Goal: Communication & Community: Answer question/provide support

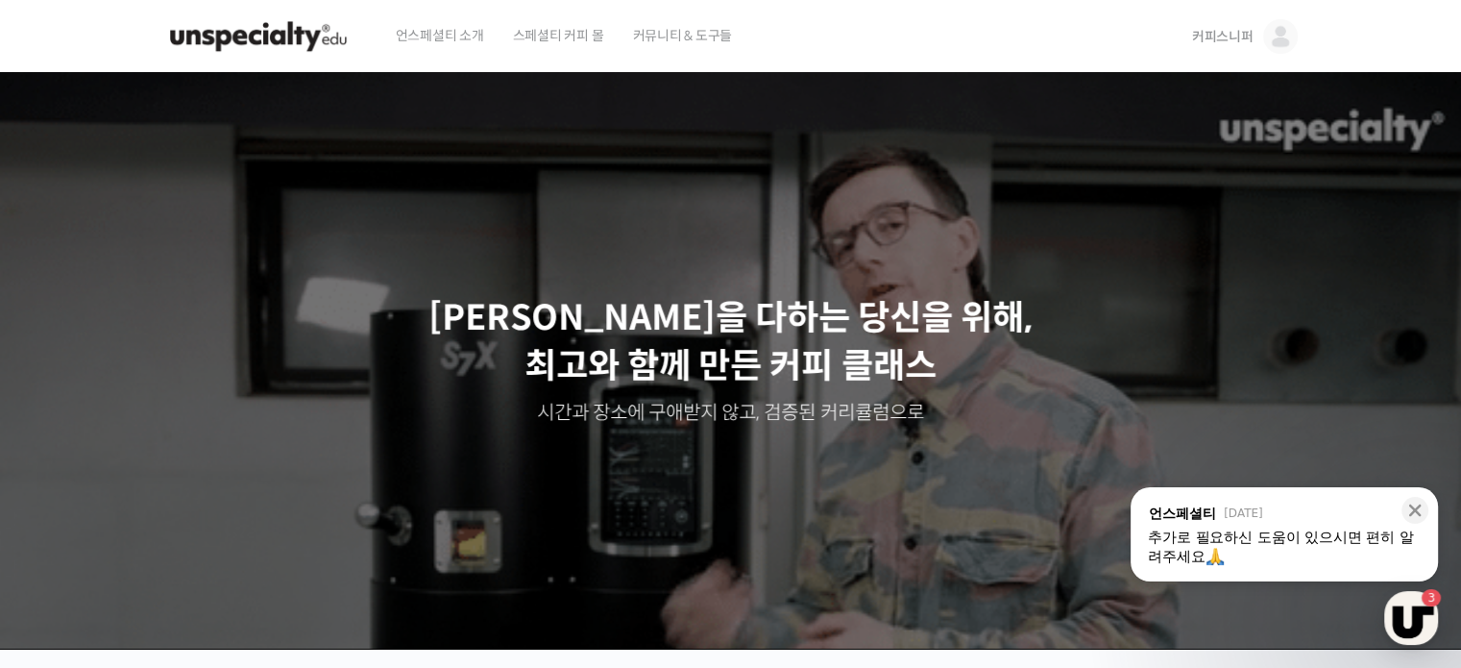
click at [1281, 45] on img at bounding box center [1280, 36] width 35 height 35
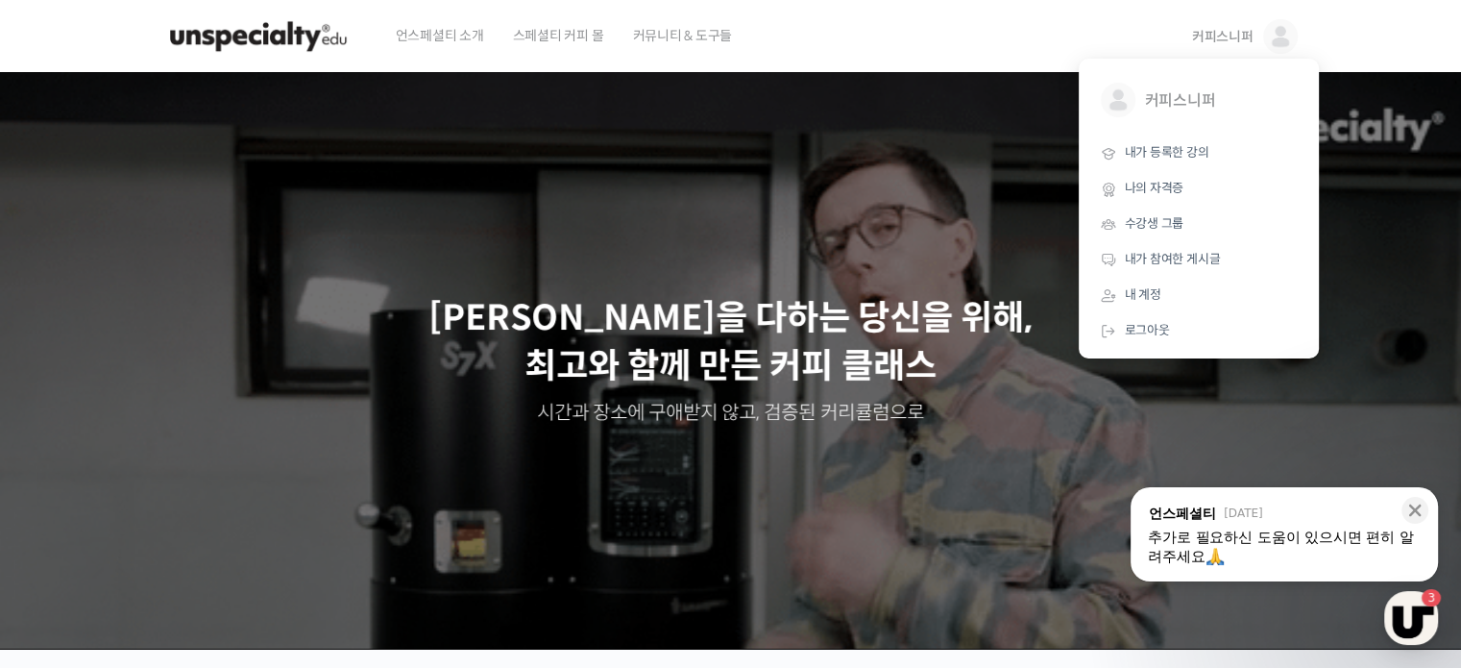
click at [1372, 552] on div "추가로 필요하신 도움이 있으시면 편히 알려주세요" at bounding box center [1284, 546] width 273 height 38
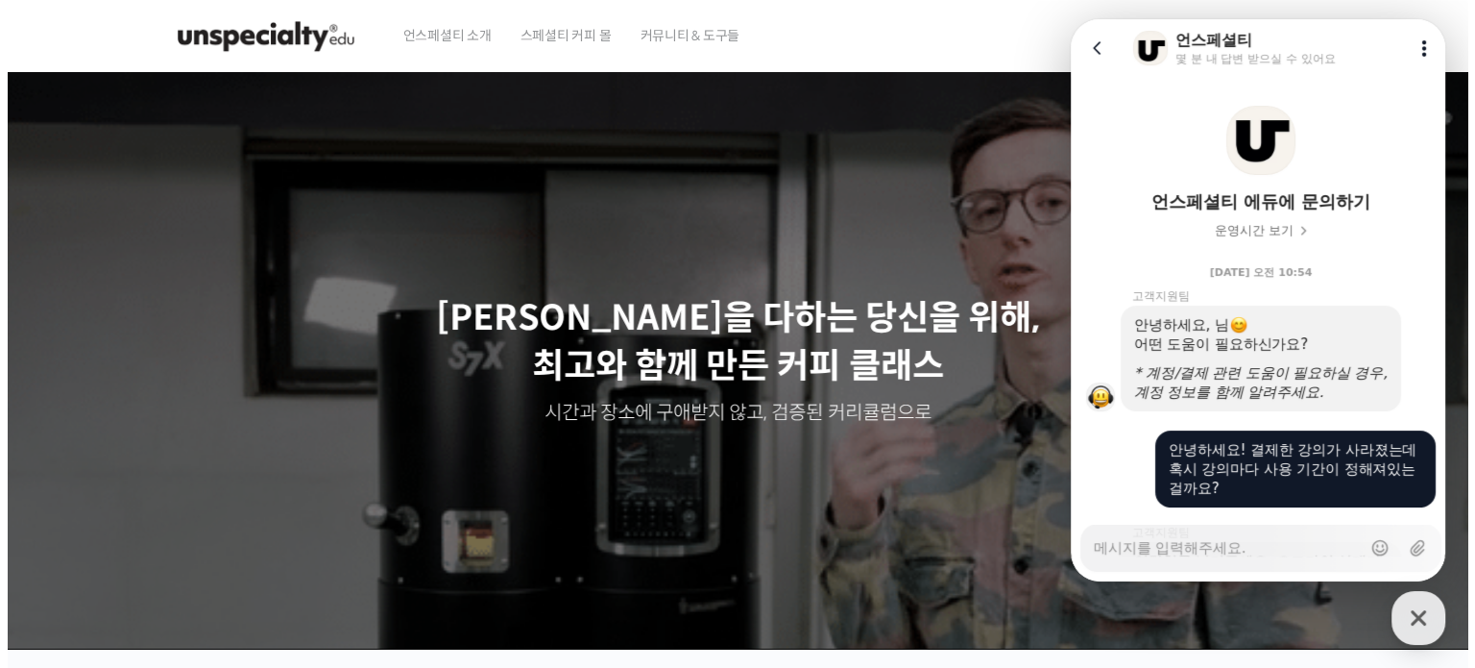
scroll to position [2640, 0]
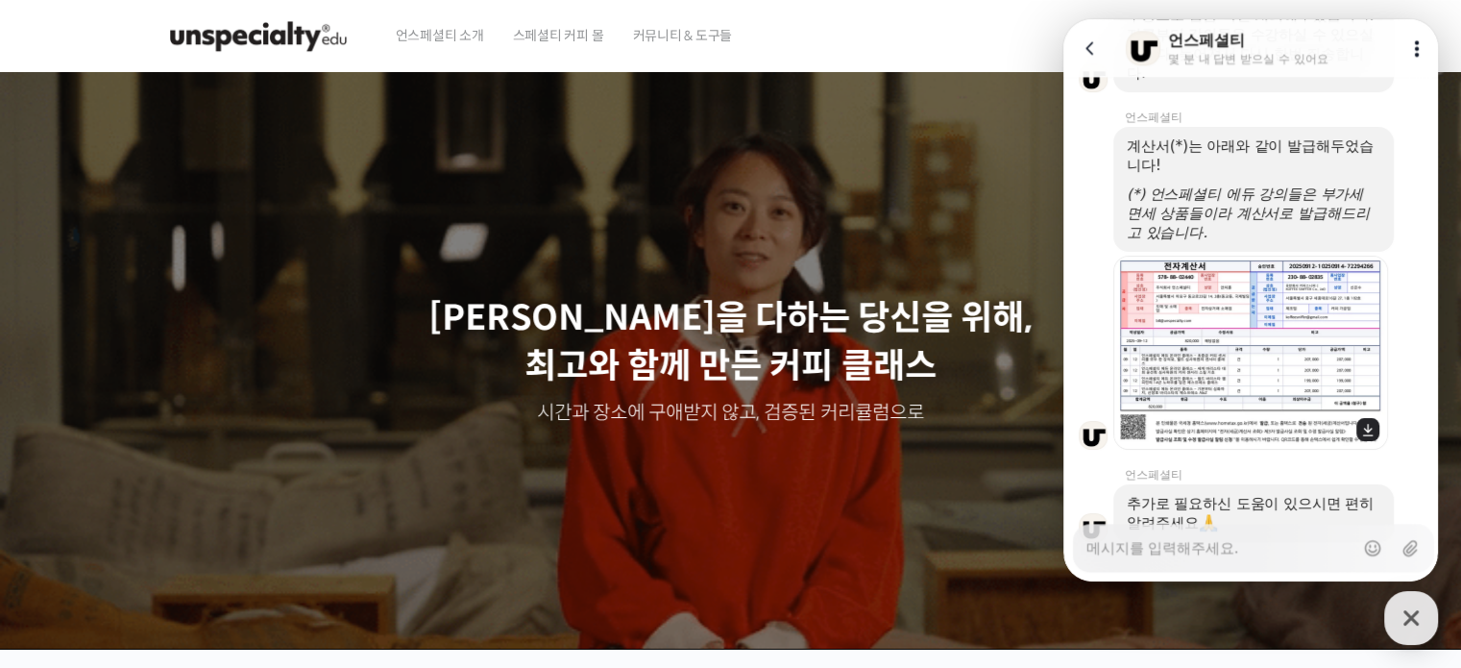
click at [1301, 263] on img at bounding box center [1251, 353] width 274 height 194
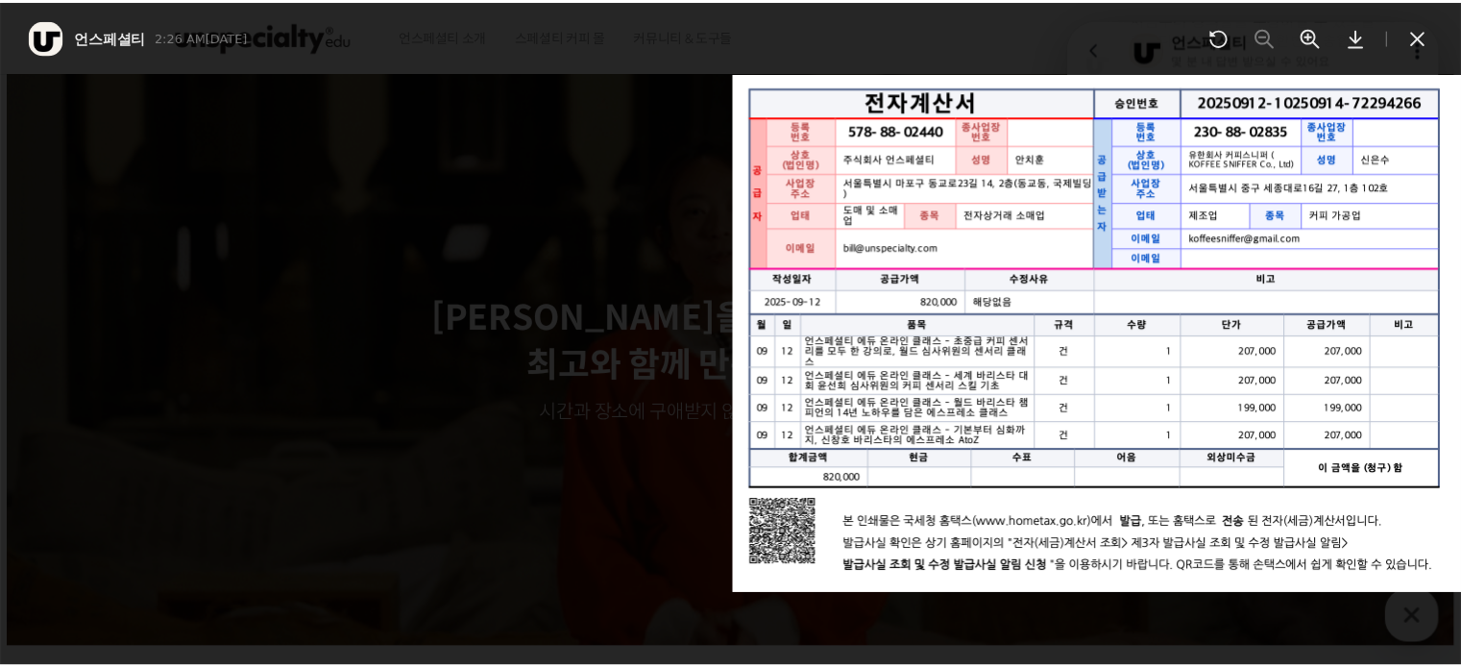
scroll to position [2657, 0]
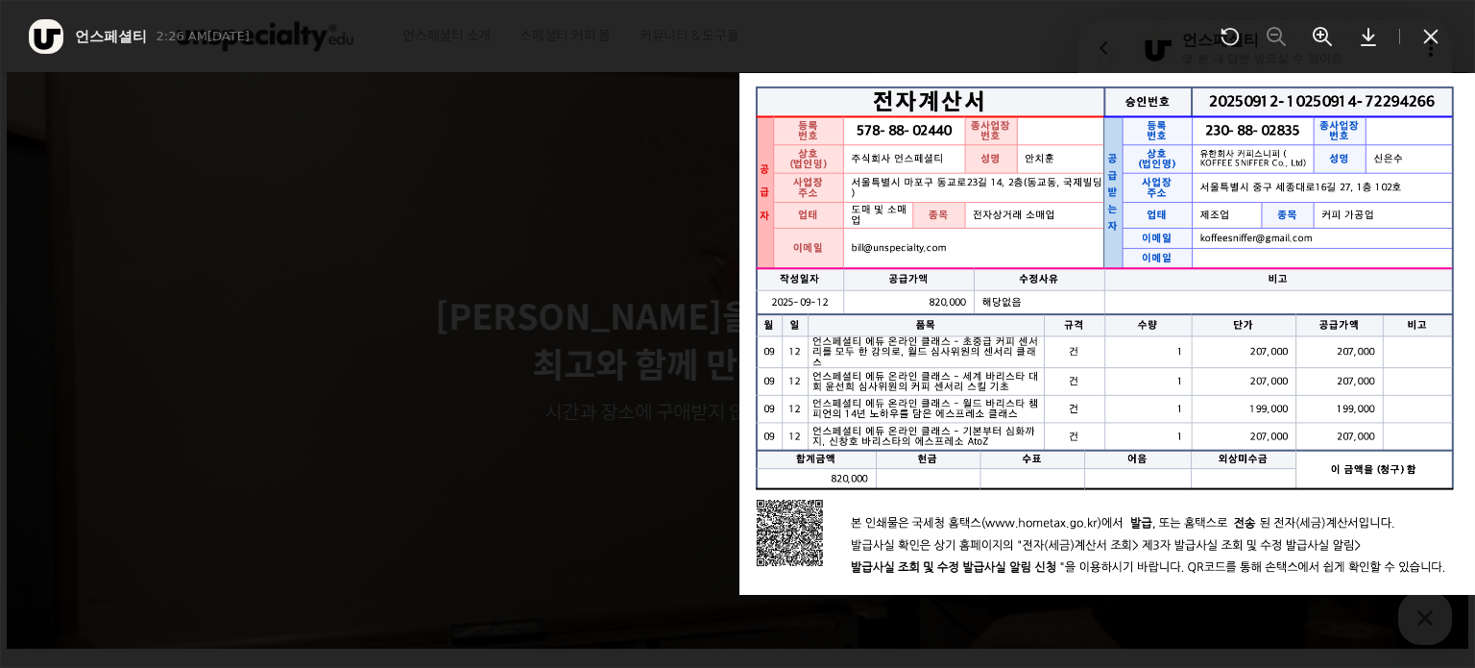
click at [1434, 34] on icon at bounding box center [1431, 37] width 14 height 14
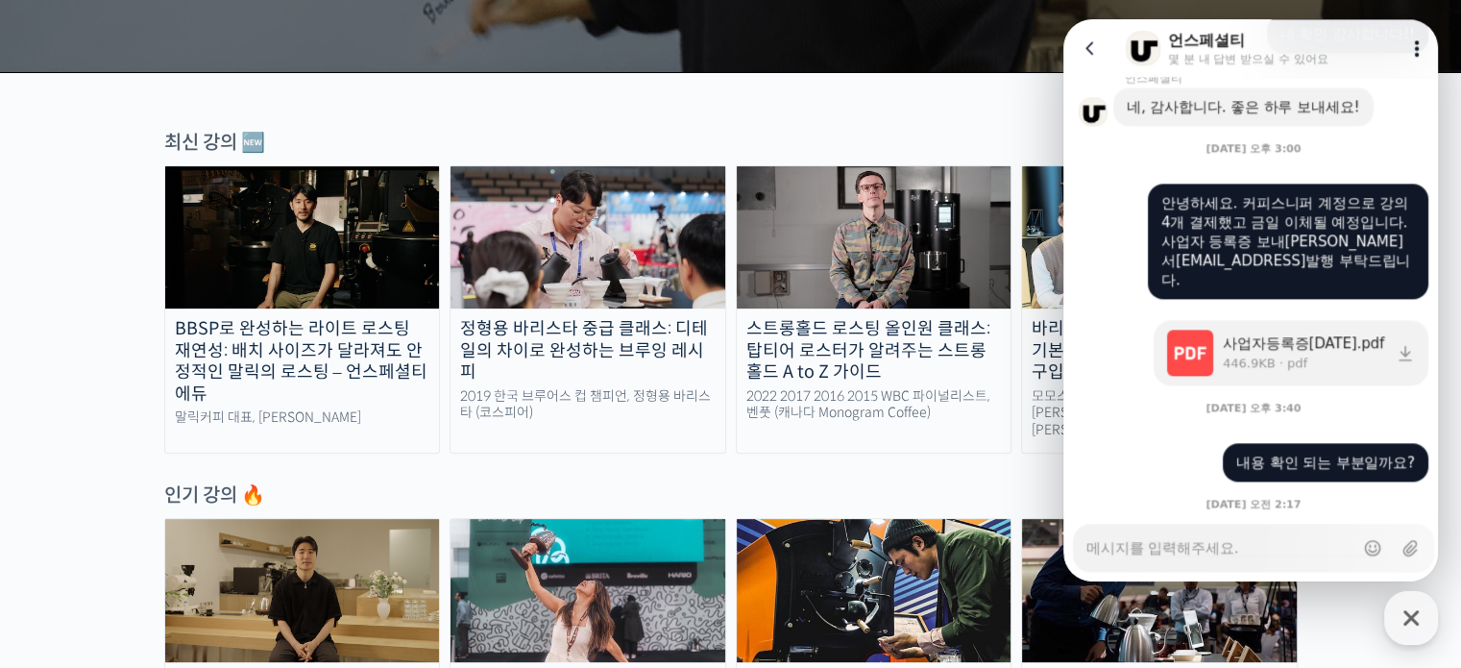
scroll to position [1600, 0]
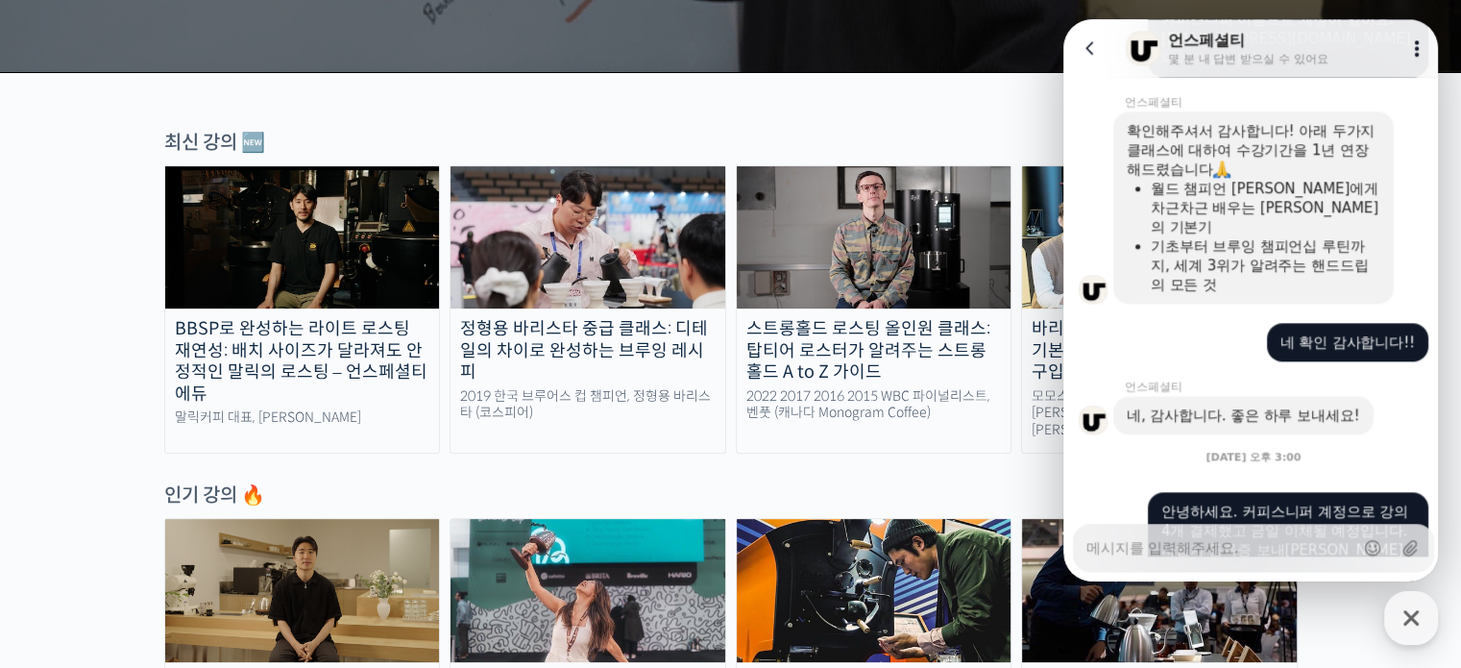
click at [1283, 550] on textarea "Messenger Input Textarea" at bounding box center [1219, 540] width 267 height 33
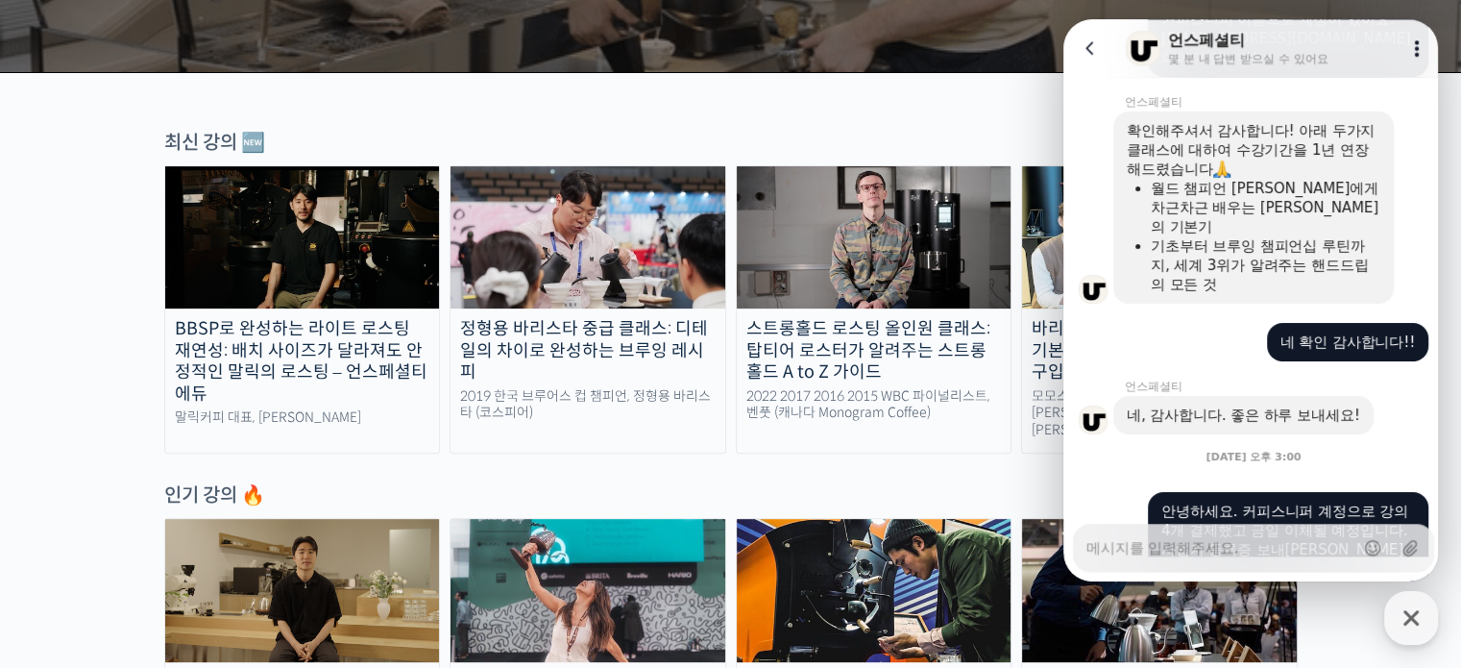
type textarea "x"
type textarea "ㄴ"
type textarea "x"
type textarea "네"
type textarea "x"
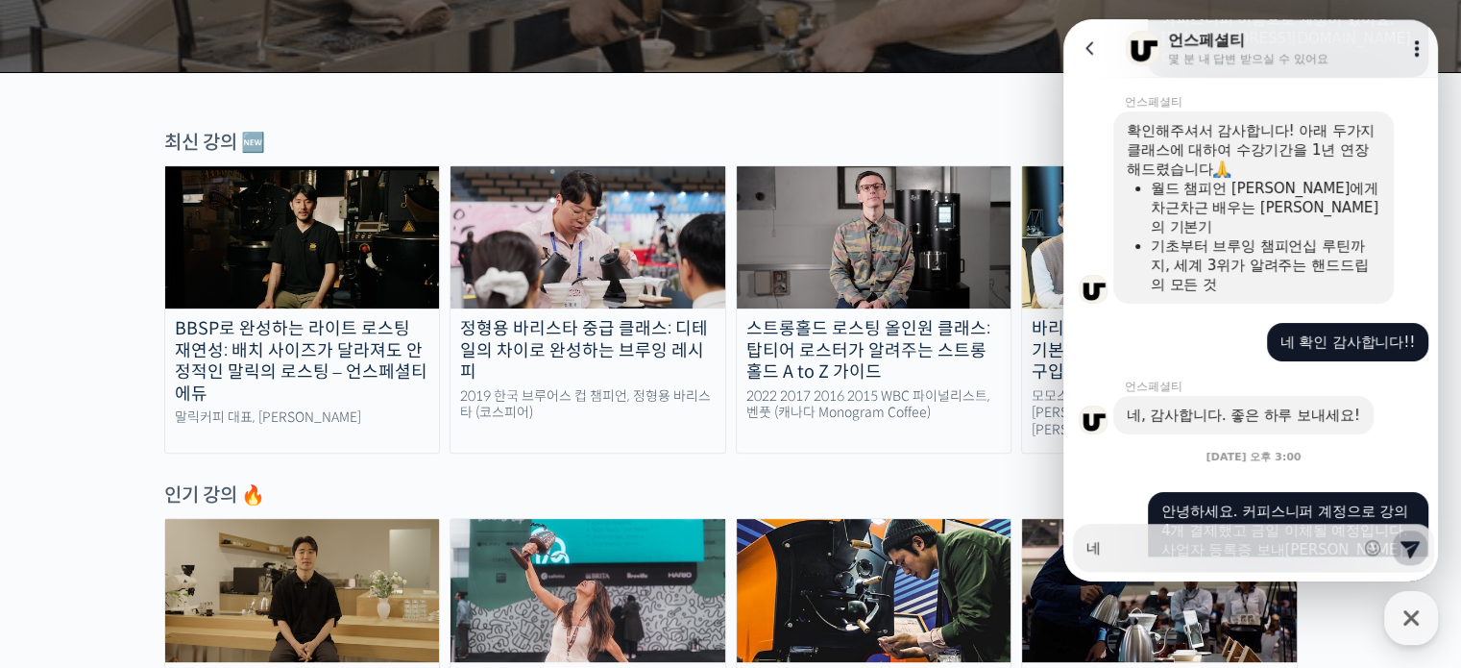
type textarea "넵"
type textarea "x"
type textarea "넵 ㅎ"
type textarea "x"
type textarea "넵 화"
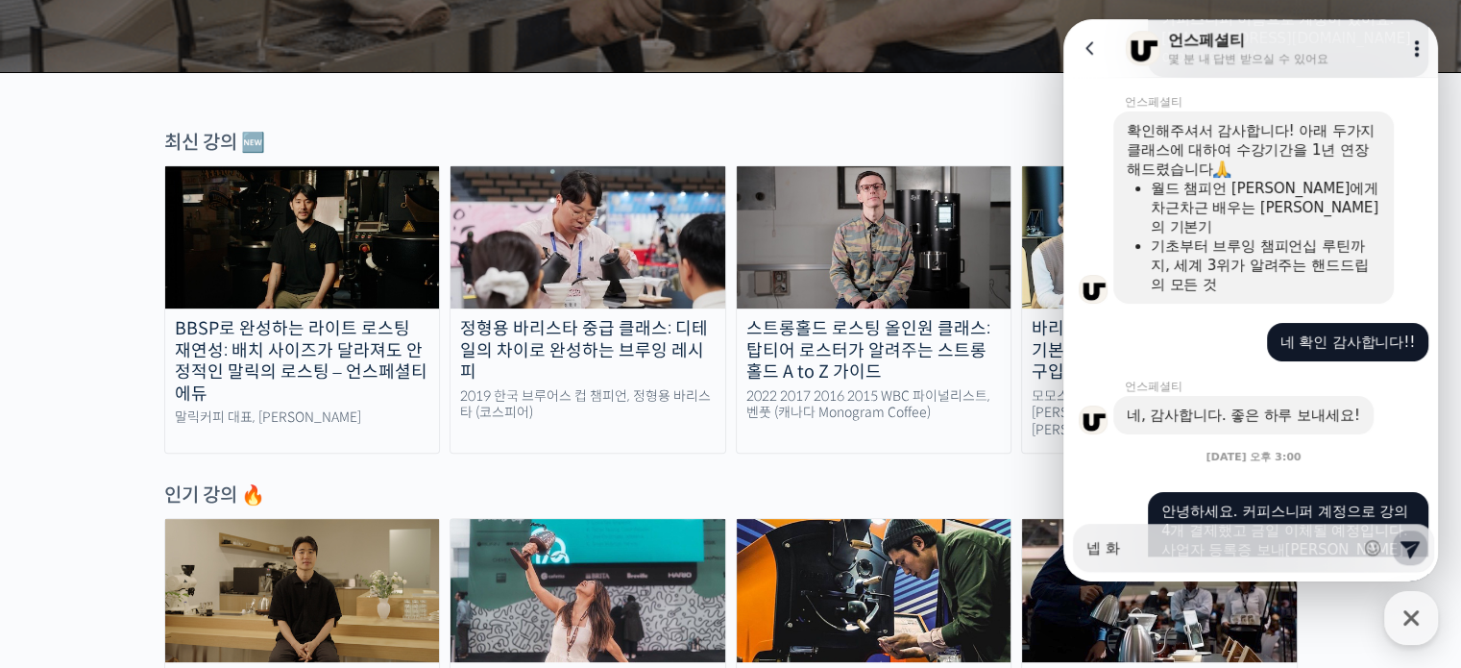
type textarea "x"
type textarea "넵 확"
type textarea "x"
type textarea "넵 확ㅇ"
type textarea "x"
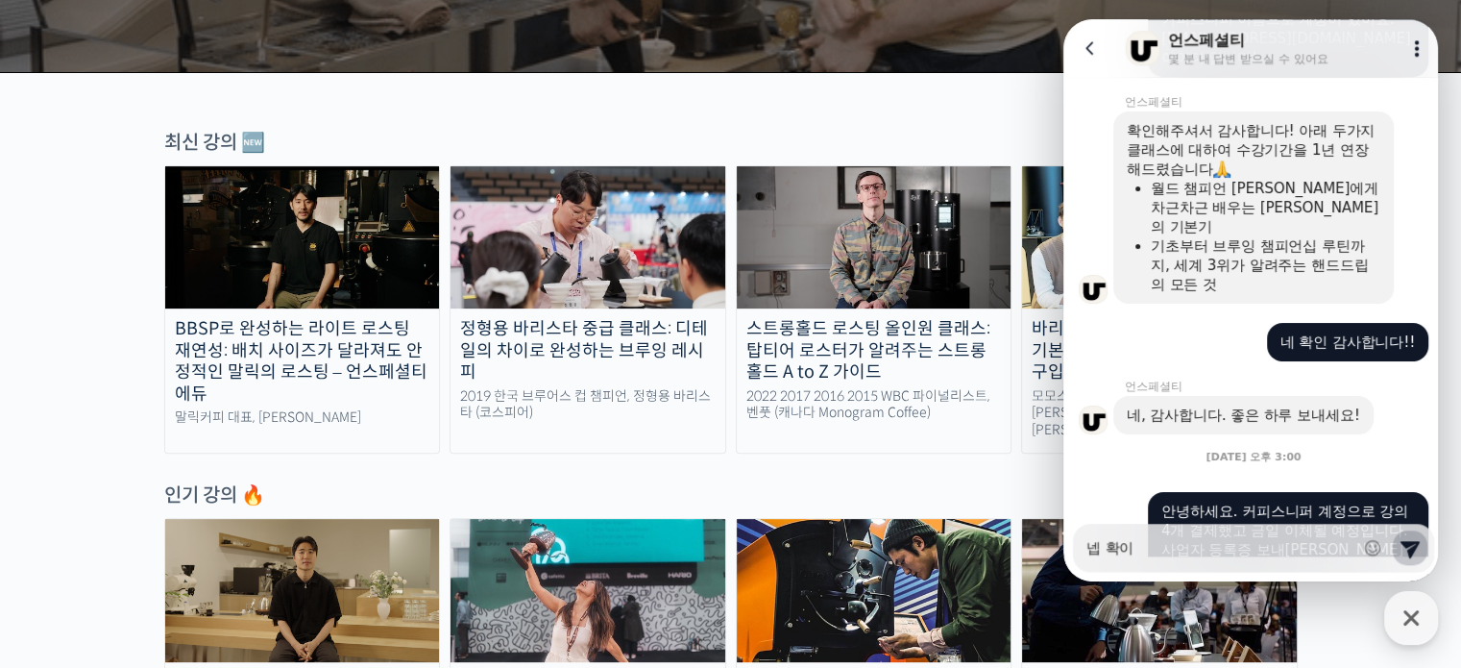
type textarea "넵 확인"
type textarea "x"
type textarea "넵 확인"
type textarea "x"
type textarea "넵 확인 ㄱ"
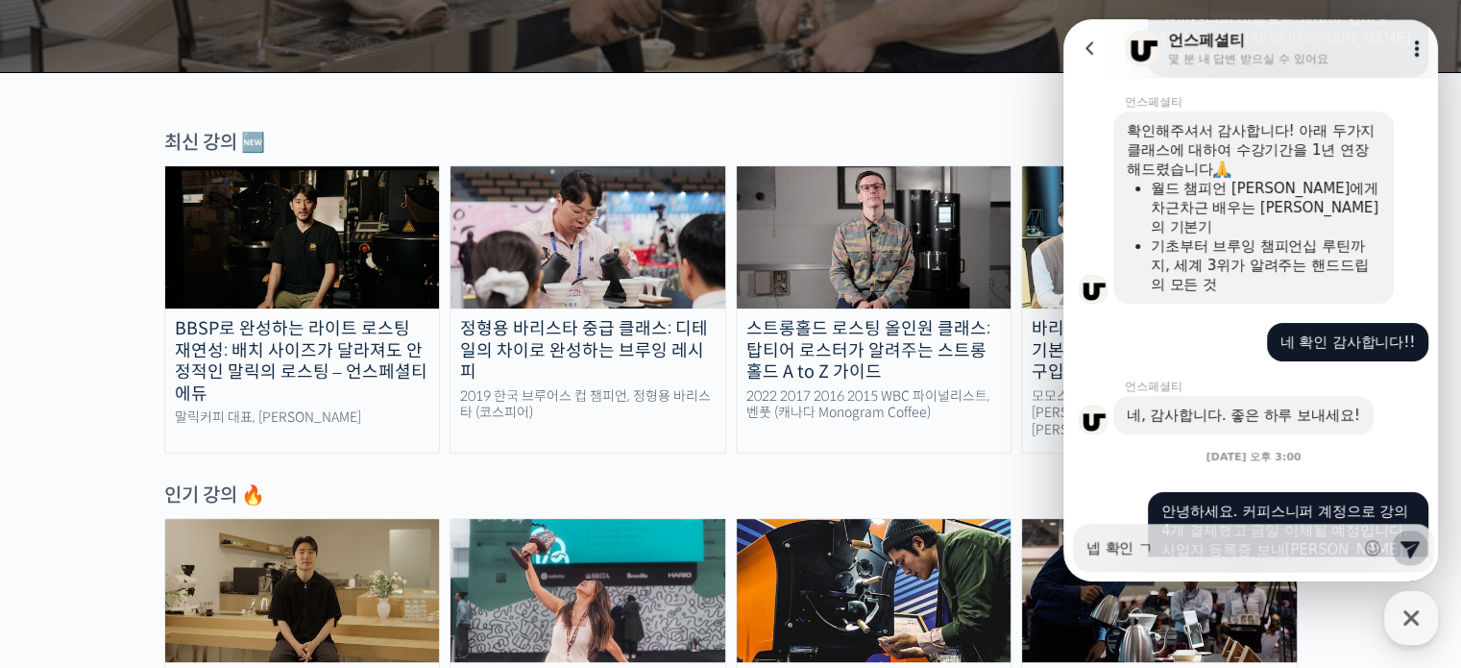
type textarea "x"
type textarea "넵 확인 가"
type textarea "x"
type textarea "넵 확인 감ㅅ"
type textarea "x"
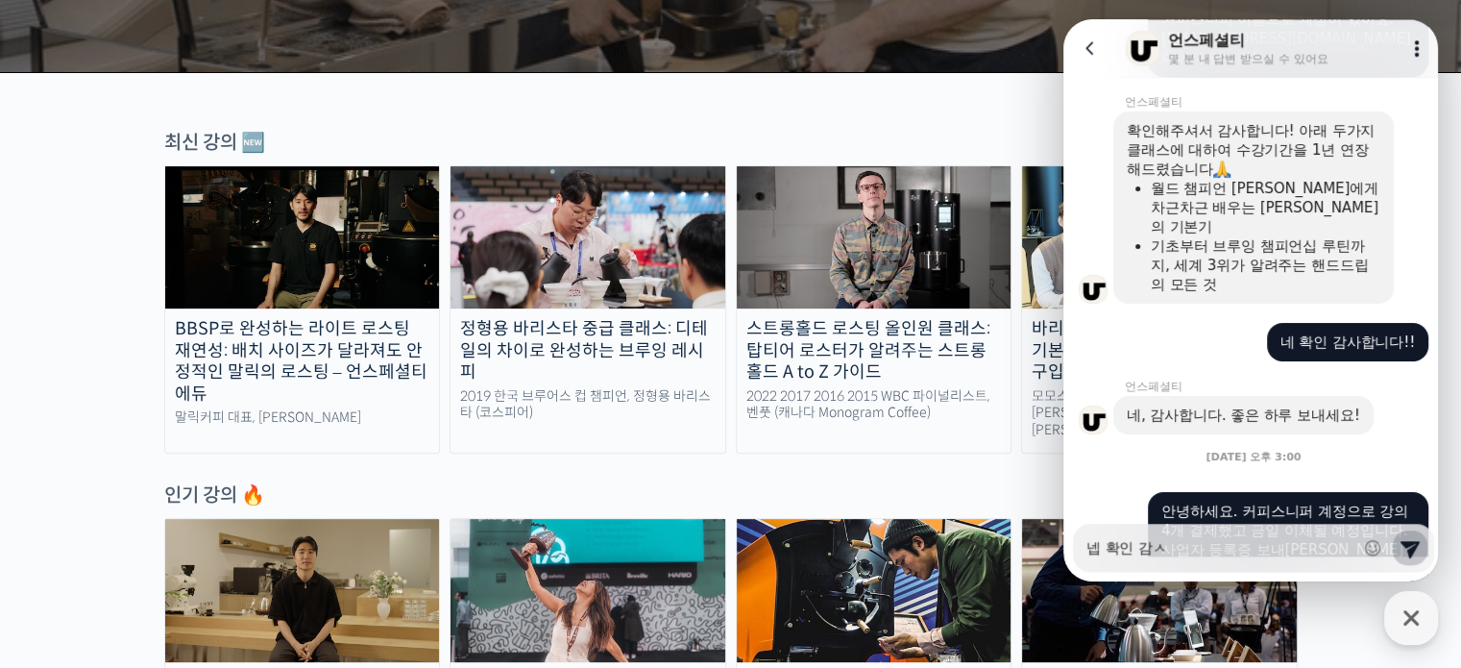
type textarea "넵 확인 감사"
type textarea "x"
type textarea "넵 확인 감샇"
type textarea "x"
type textarea "넵 확인 감사하"
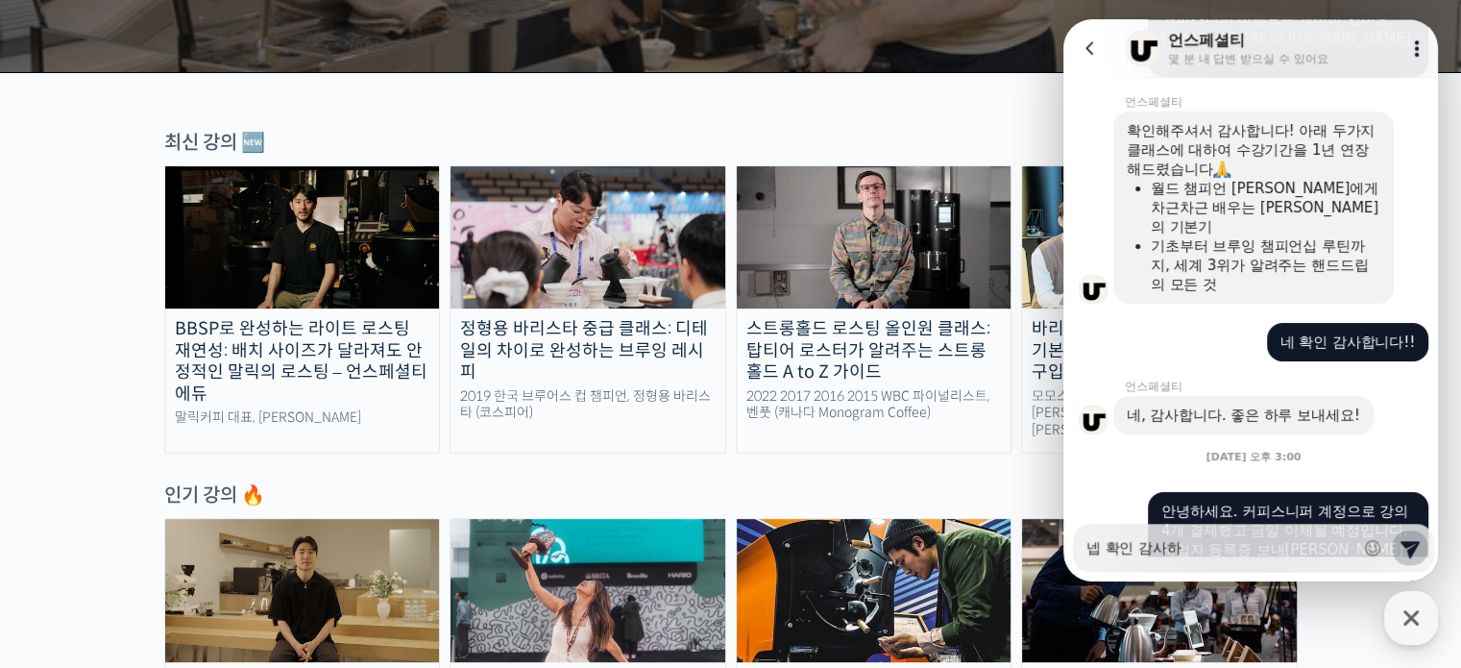
type textarea "x"
type textarea "넵 확인 감사합"
type textarea "x"
type textarea "넵 확인 감사합ㄴ"
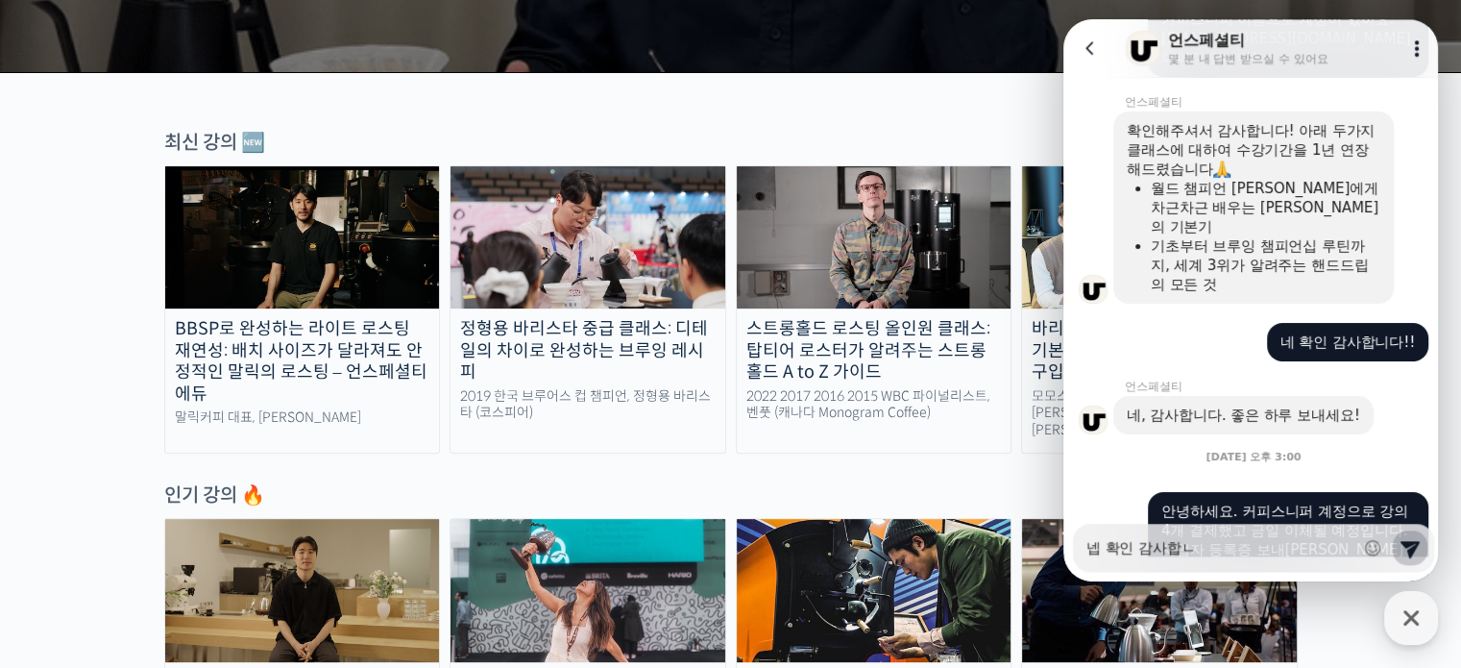
type textarea "x"
type textarea "넵 확인 감사합니"
type textarea "x"
type textarea "넵 확인 감사합니다"
type textarea "x"
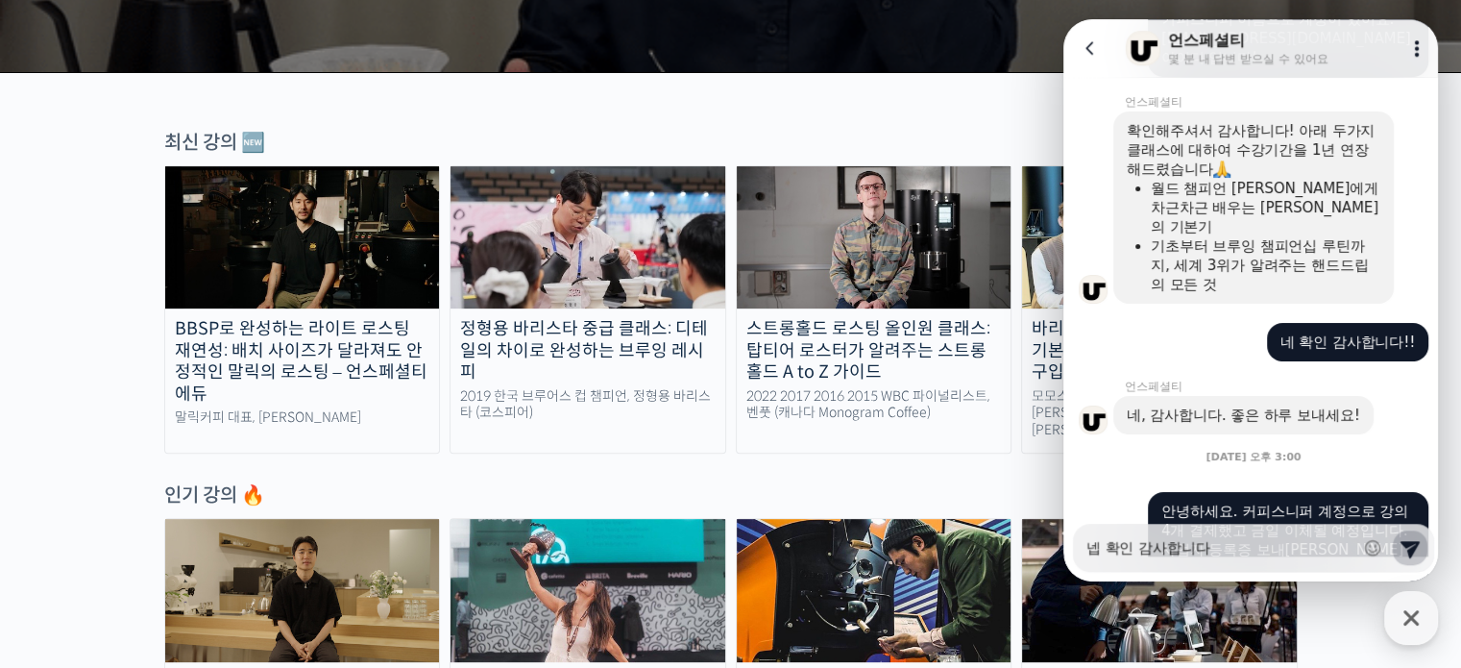
type textarea "넵 확인 감사합니다!"
type textarea "x"
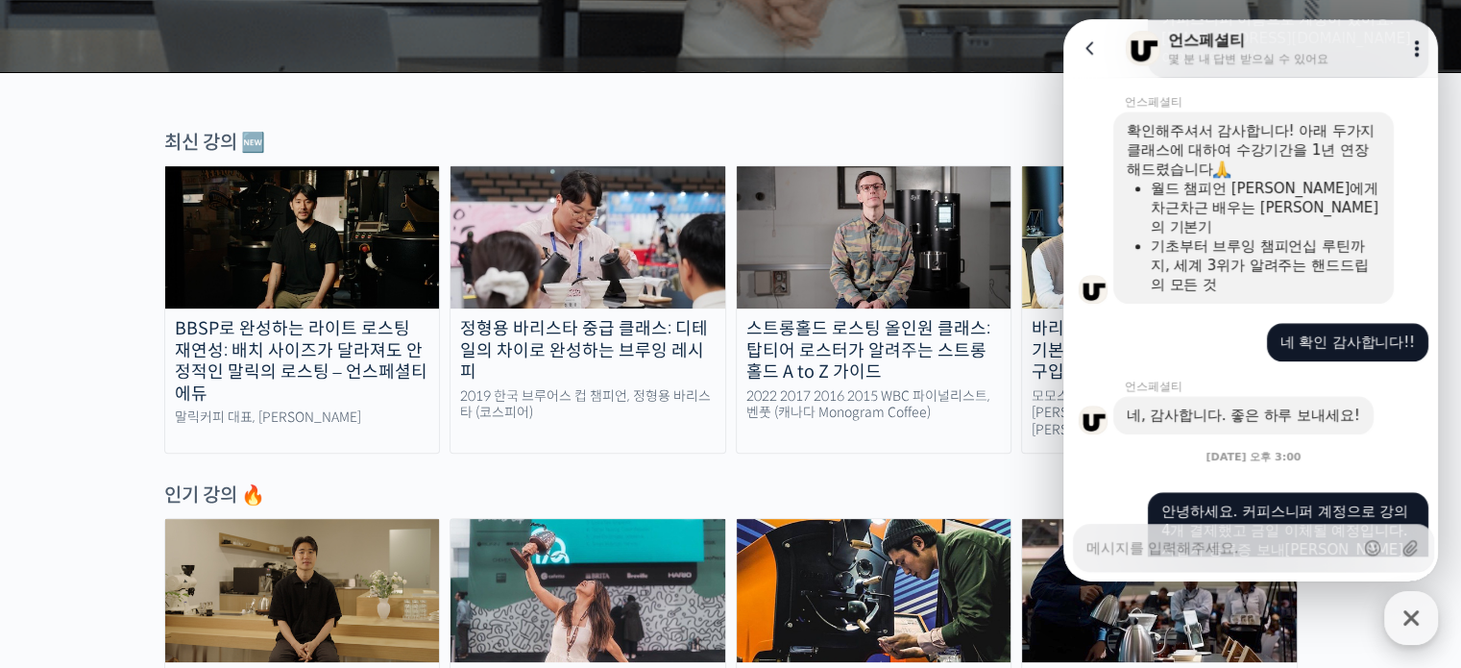
click at [1424, 610] on icon "button" at bounding box center [1411, 617] width 35 height 35
type textarea "x"
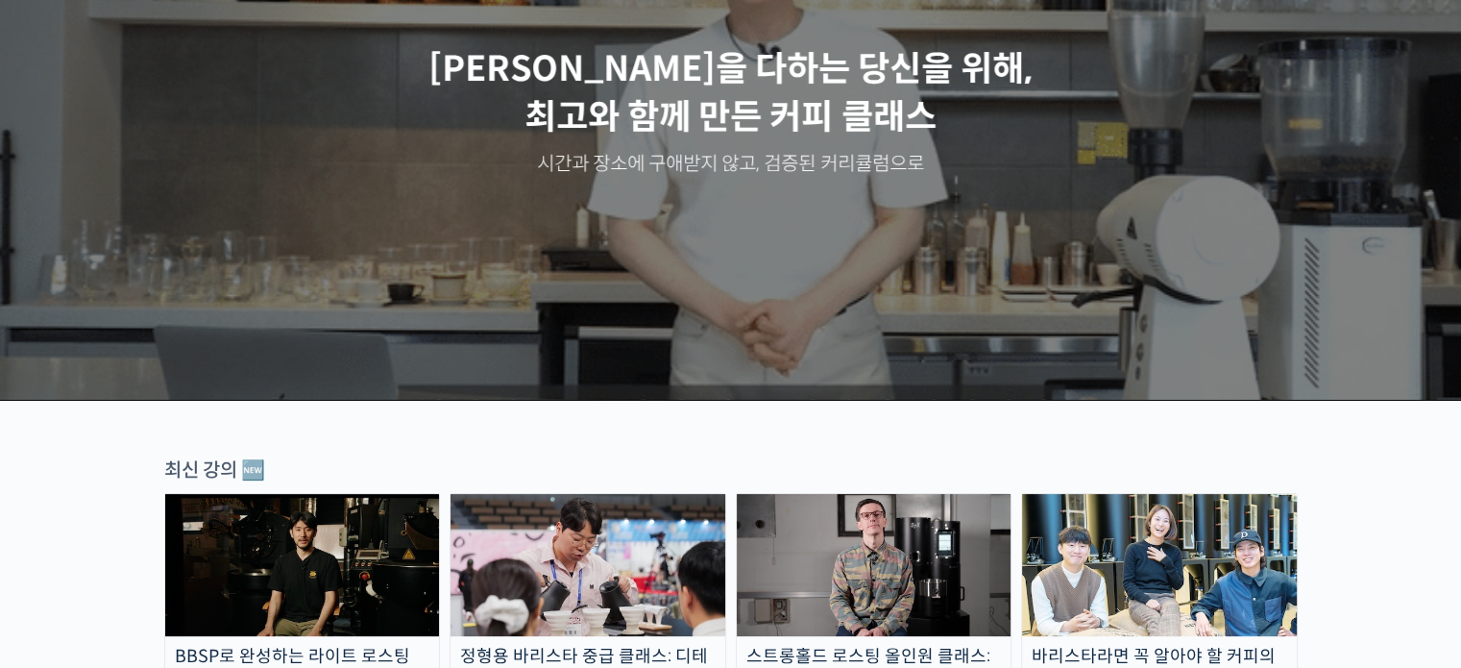
scroll to position [0, 0]
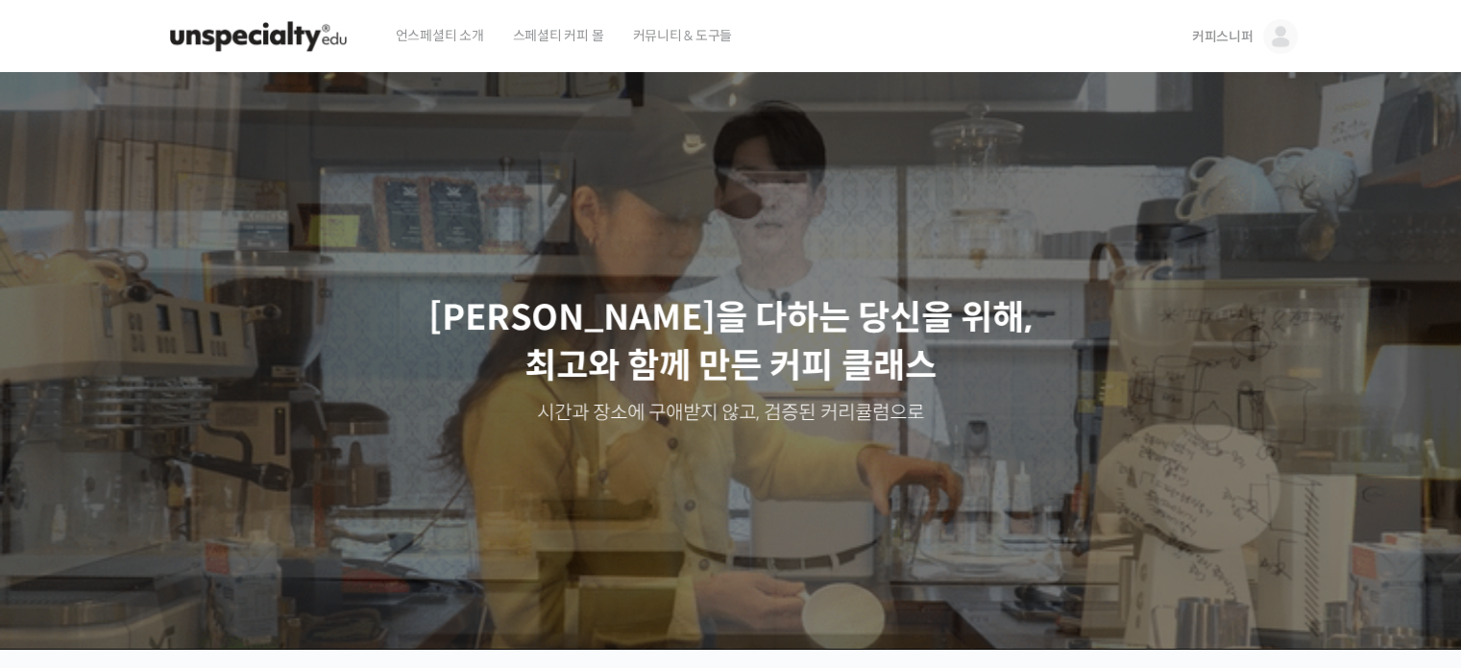
click at [1279, 32] on img at bounding box center [1280, 36] width 35 height 35
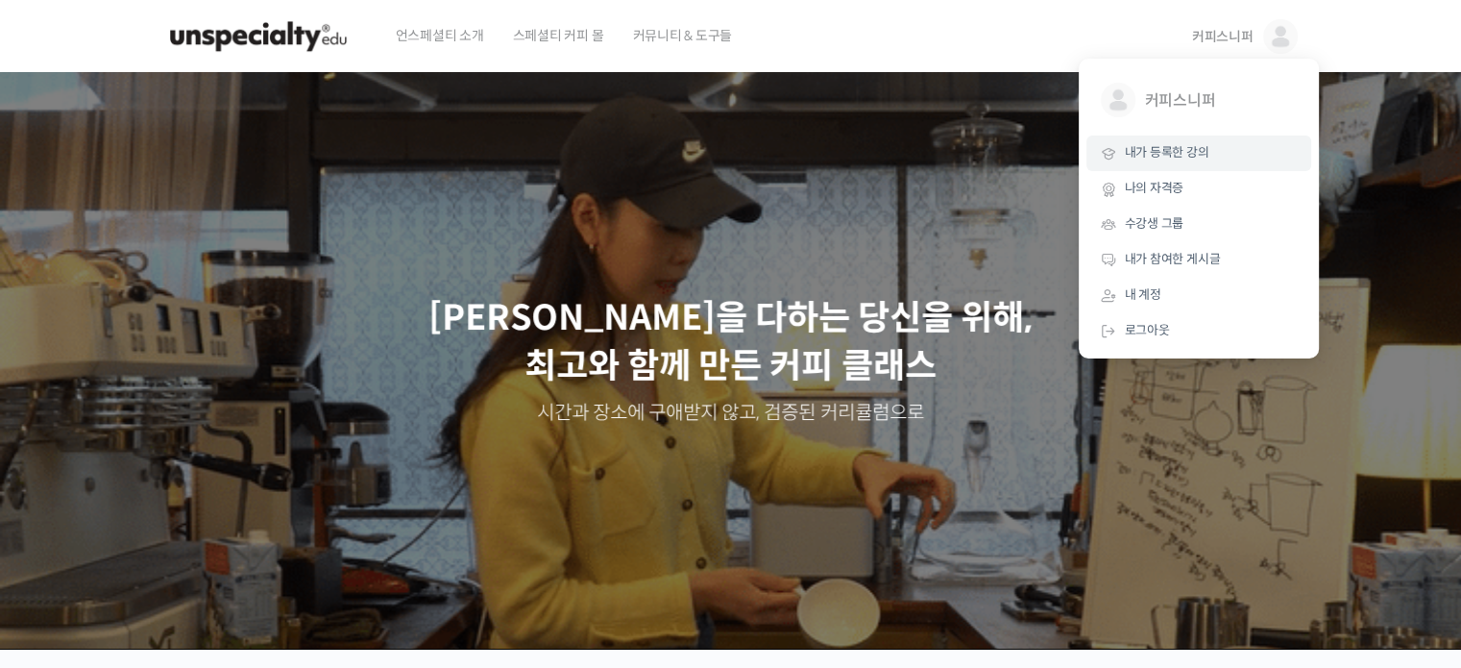
click at [1177, 158] on span "내가 등록한 강의" at bounding box center [1167, 152] width 85 height 16
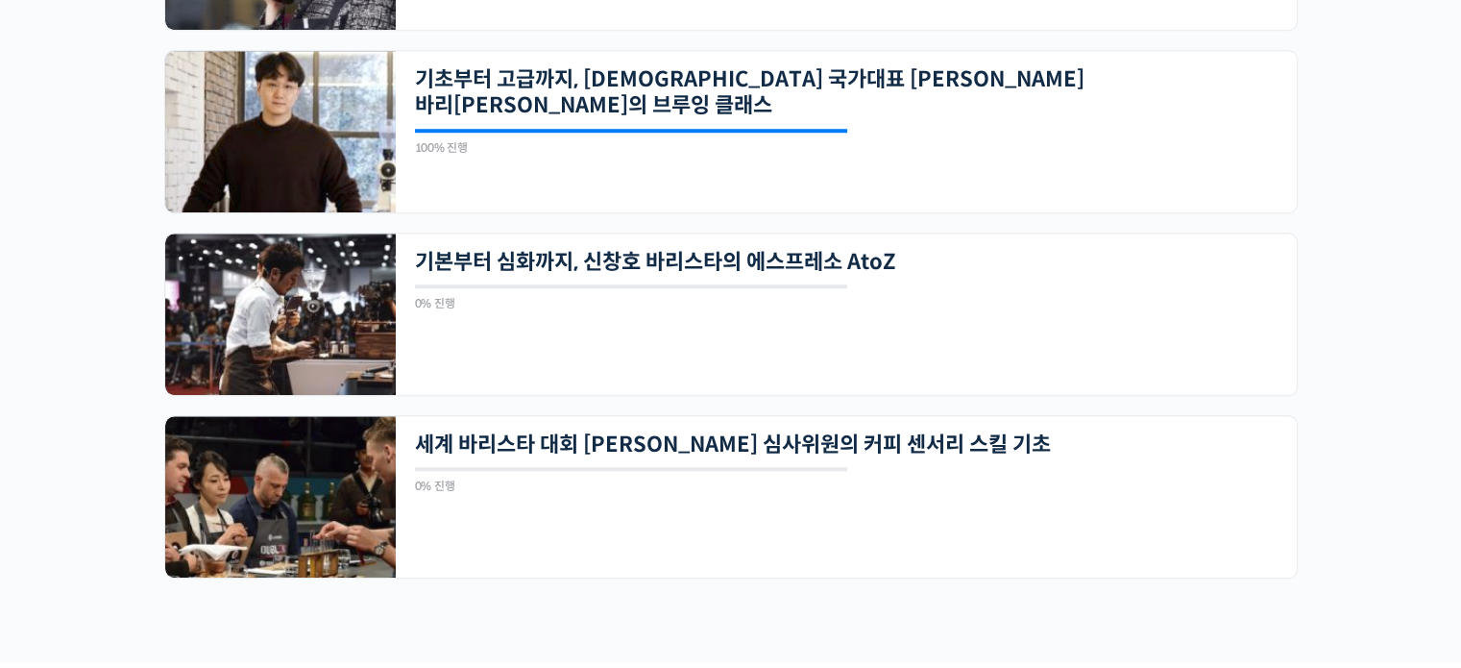
scroll to position [1710, 0]
